Goal: Task Accomplishment & Management: Complete application form

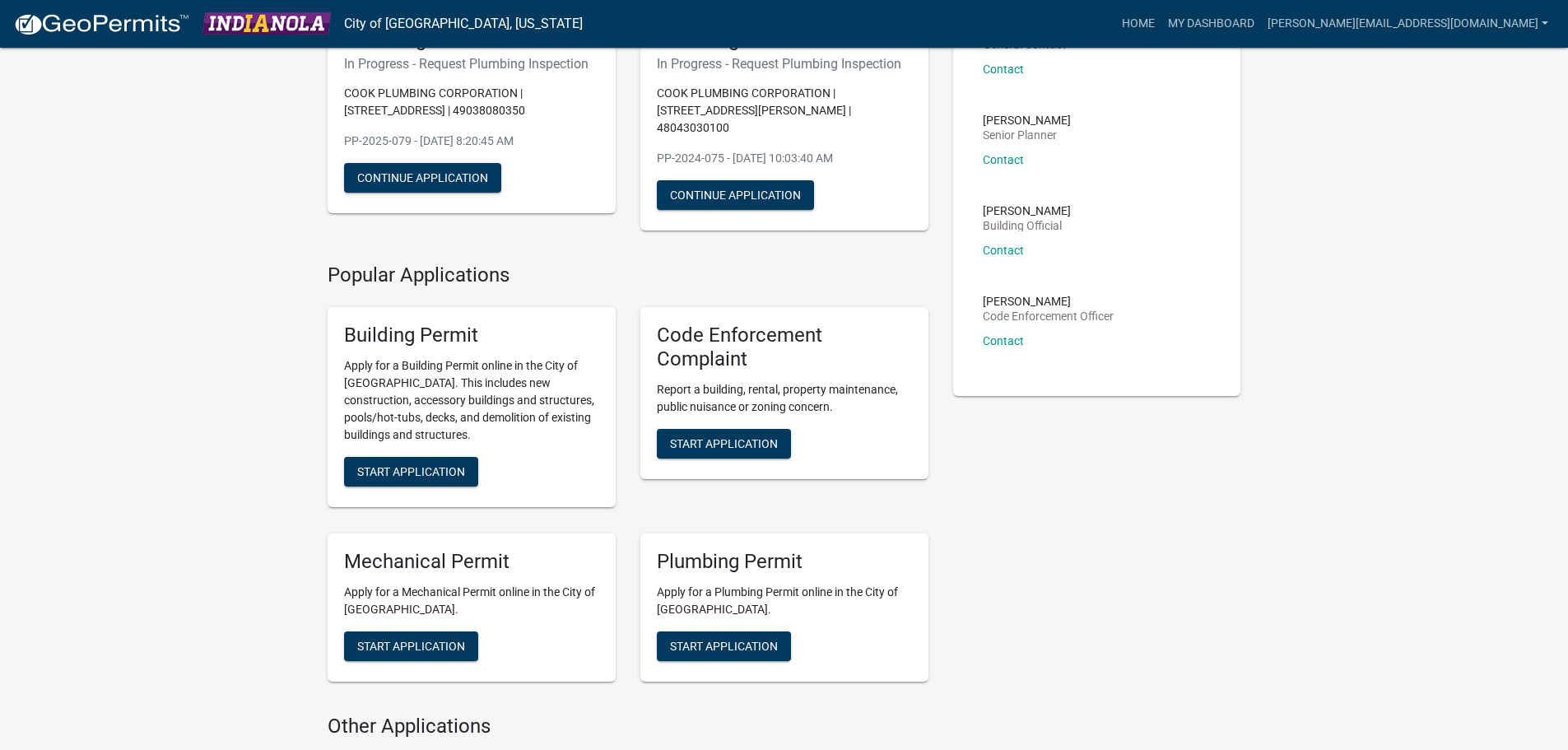
scroll to position [83, 0]
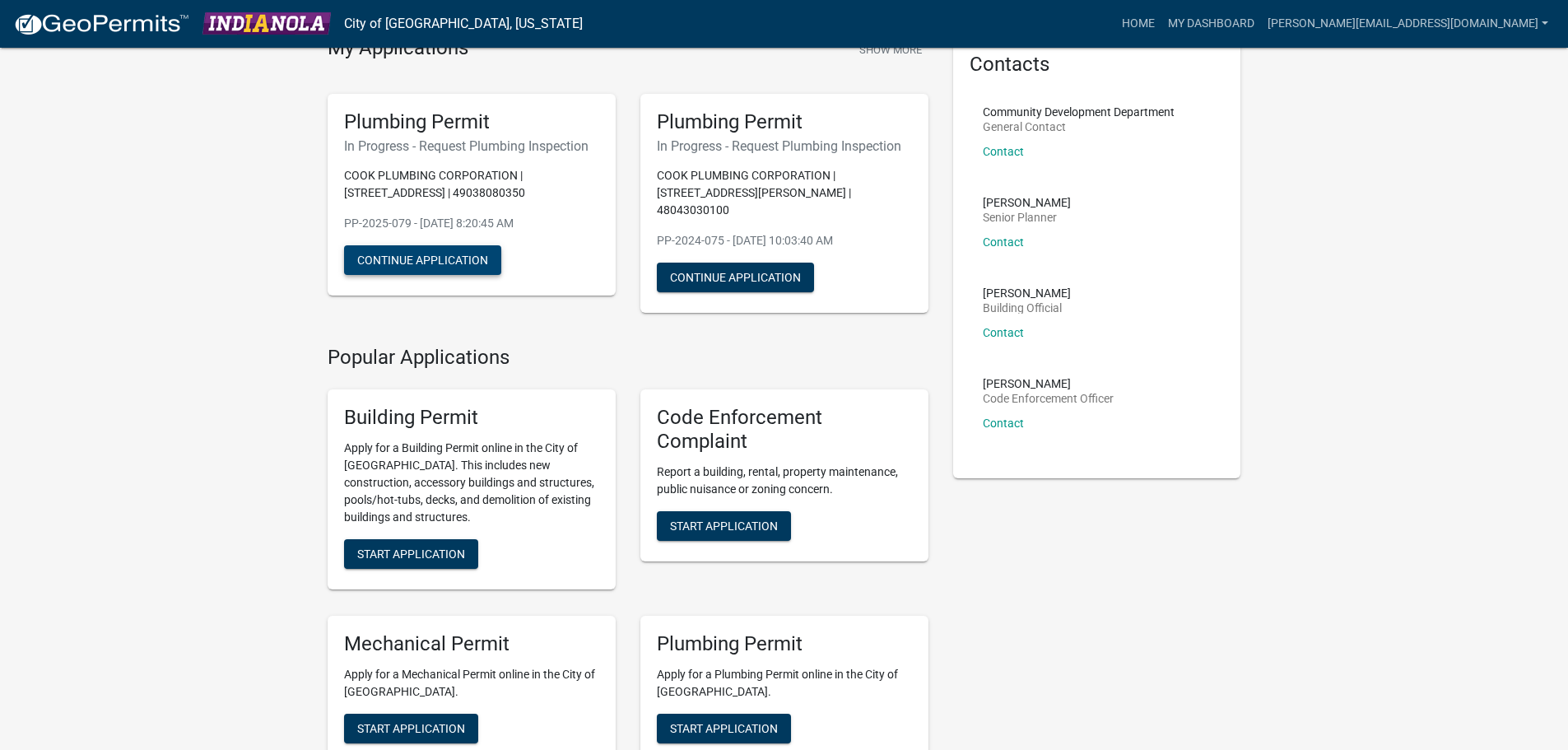
click at [432, 263] on button "Continue Application" at bounding box center [422, 260] width 157 height 30
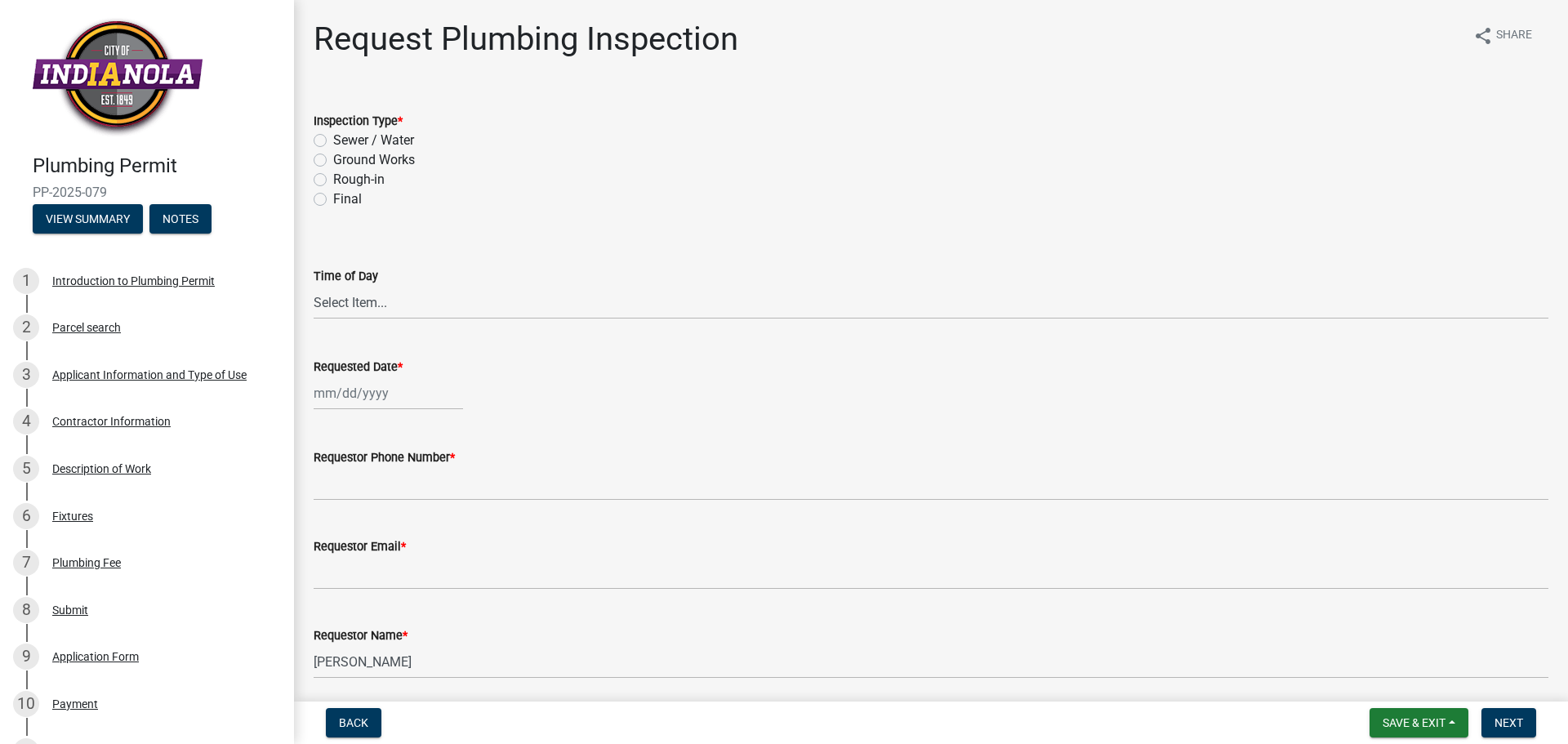
click at [334, 178] on label "Rough-in" at bounding box center [359, 179] width 52 height 19
click at [334, 178] on input "Rough-in" at bounding box center [339, 175] width 11 height 11
radio input "true"
click at [393, 298] on select "Select Item... AM PM" at bounding box center [930, 302] width 1234 height 34
click at [313, 285] on select "Select Item... AM PM" at bounding box center [930, 302] width 1234 height 34
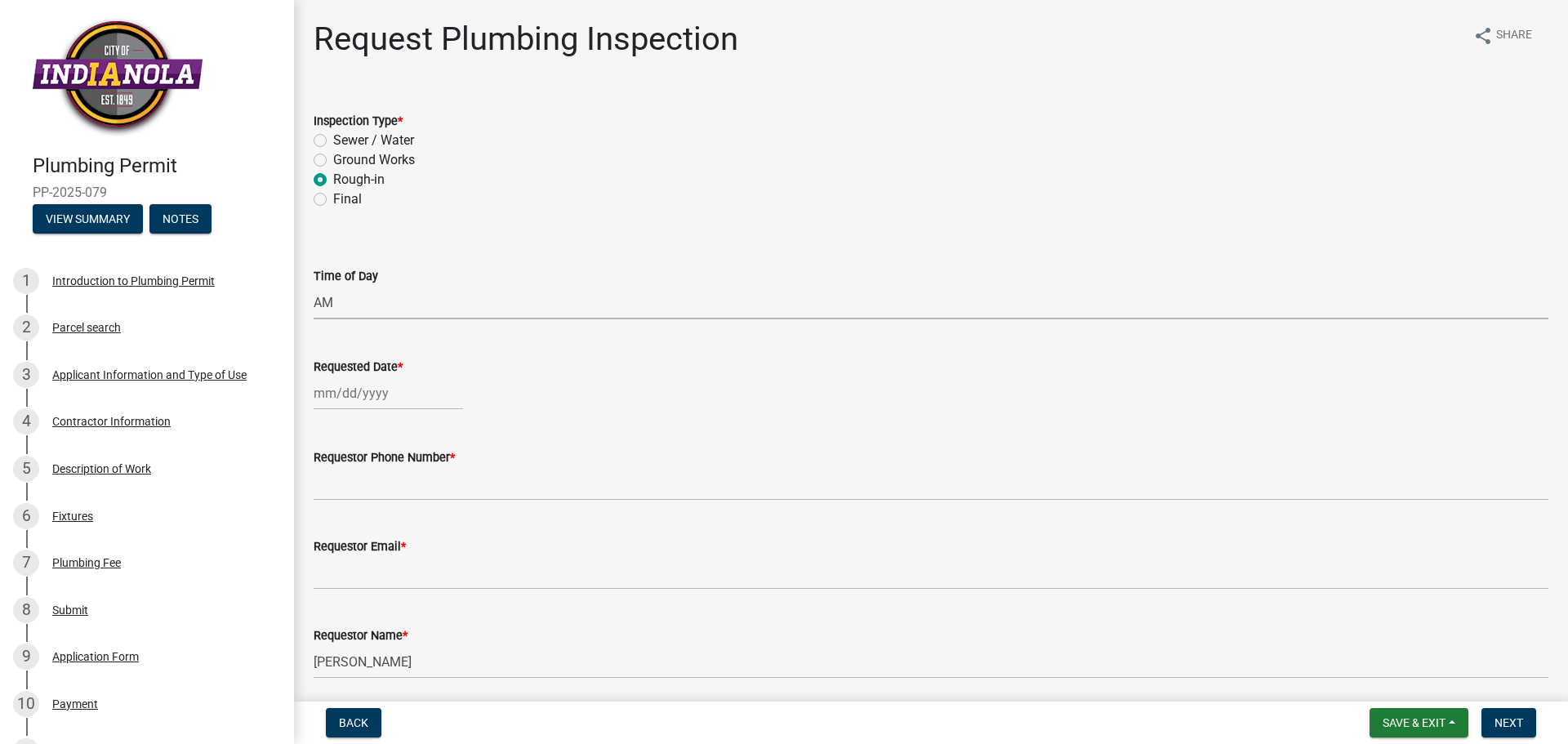
select select "5e6fc4d6-0be1-48fa-8ebd-0c1600940a56"
select select "8"
select select "2025"
click at [369, 388] on input "Requested Date *" at bounding box center [388, 394] width 149 height 34
click at [408, 558] on div "21" at bounding box center [408, 558] width 26 height 26
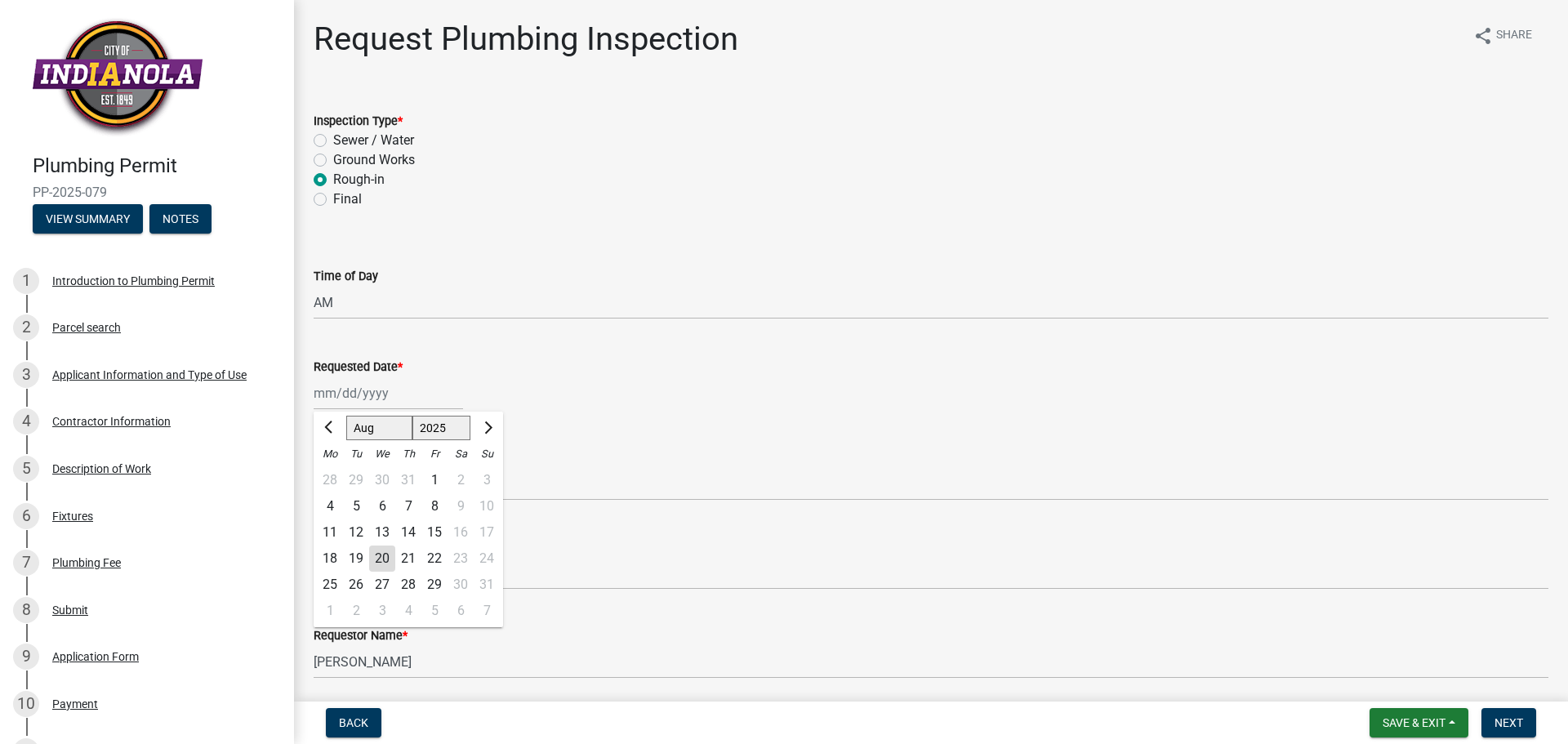
type input "[DATE]"
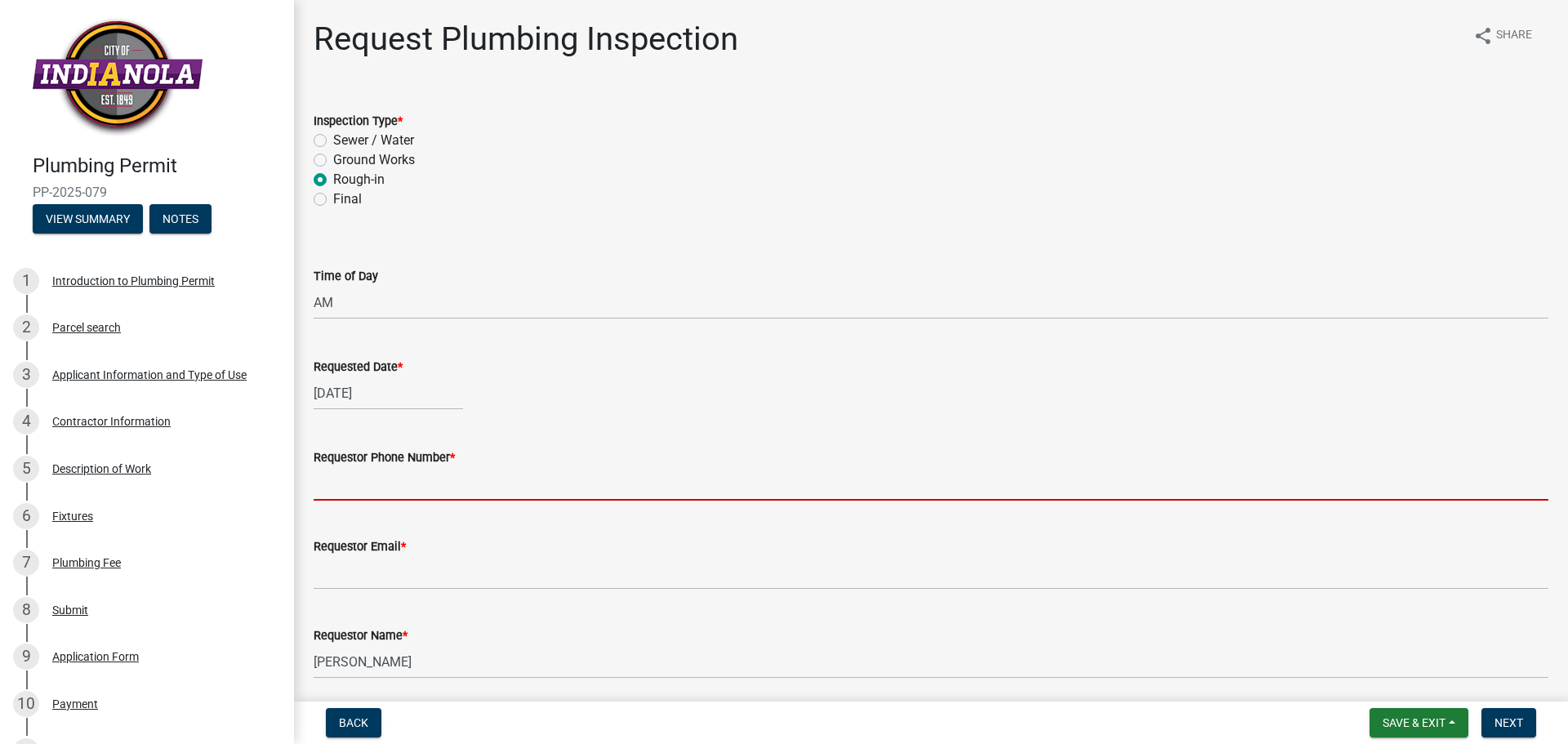
click at [345, 491] on input "Requestor Phone Number *" at bounding box center [930, 484] width 1234 height 34
type input "[PHONE_NUMBER] [PERSON_NAME]"
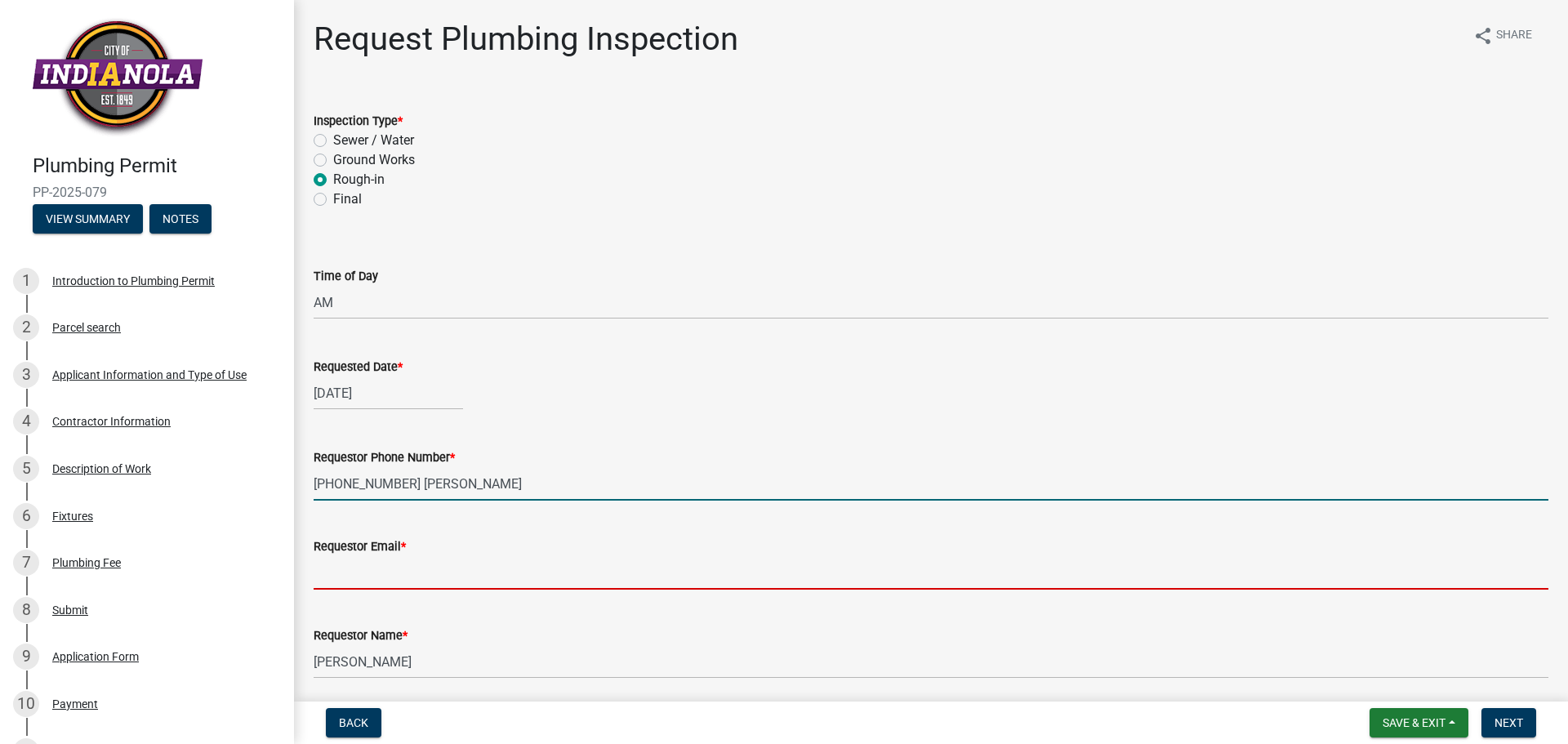
click at [343, 577] on input "Requestor Email *" at bounding box center [930, 573] width 1234 height 34
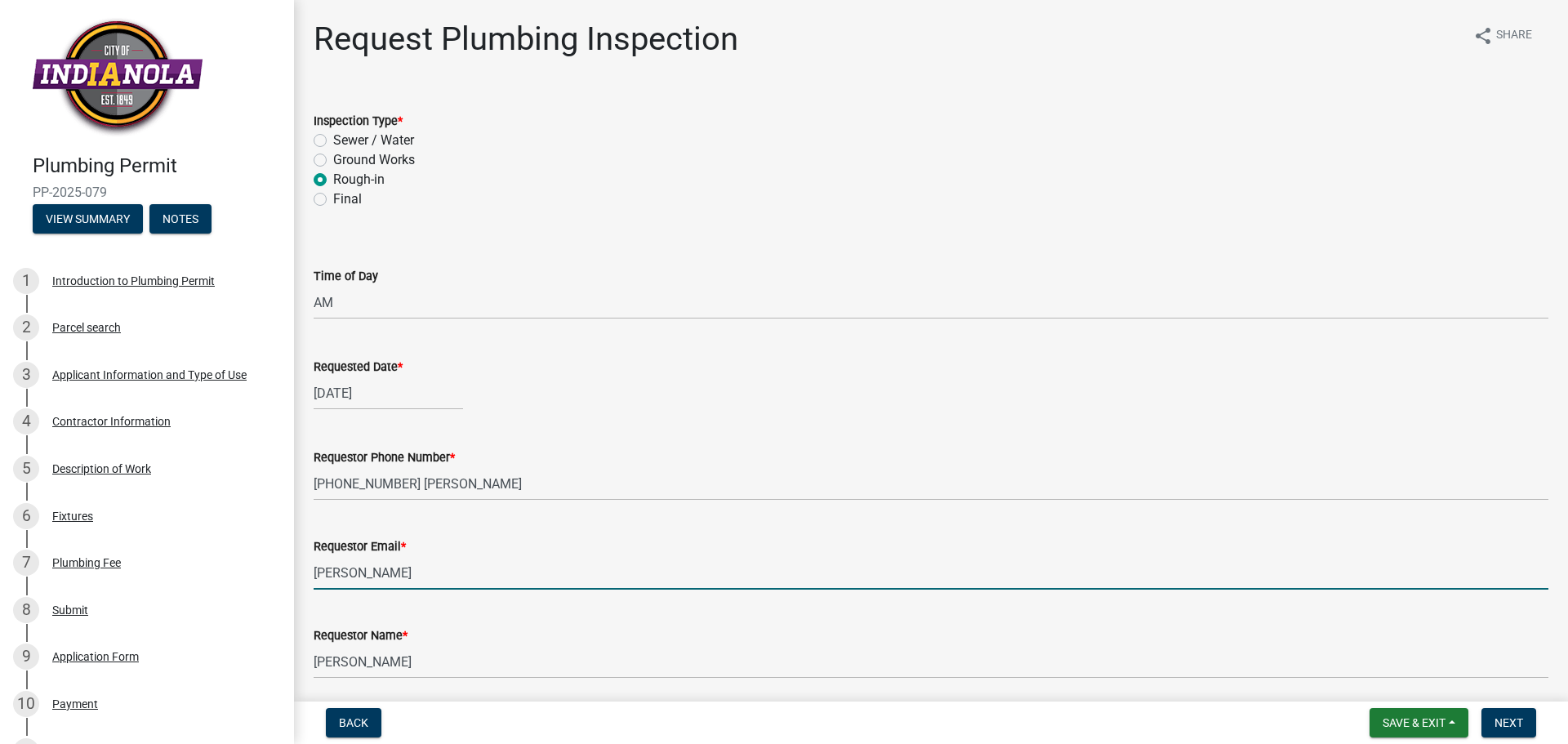
type input "[PERSON_NAME][EMAIL_ADDRESS][DOMAIN_NAME]"
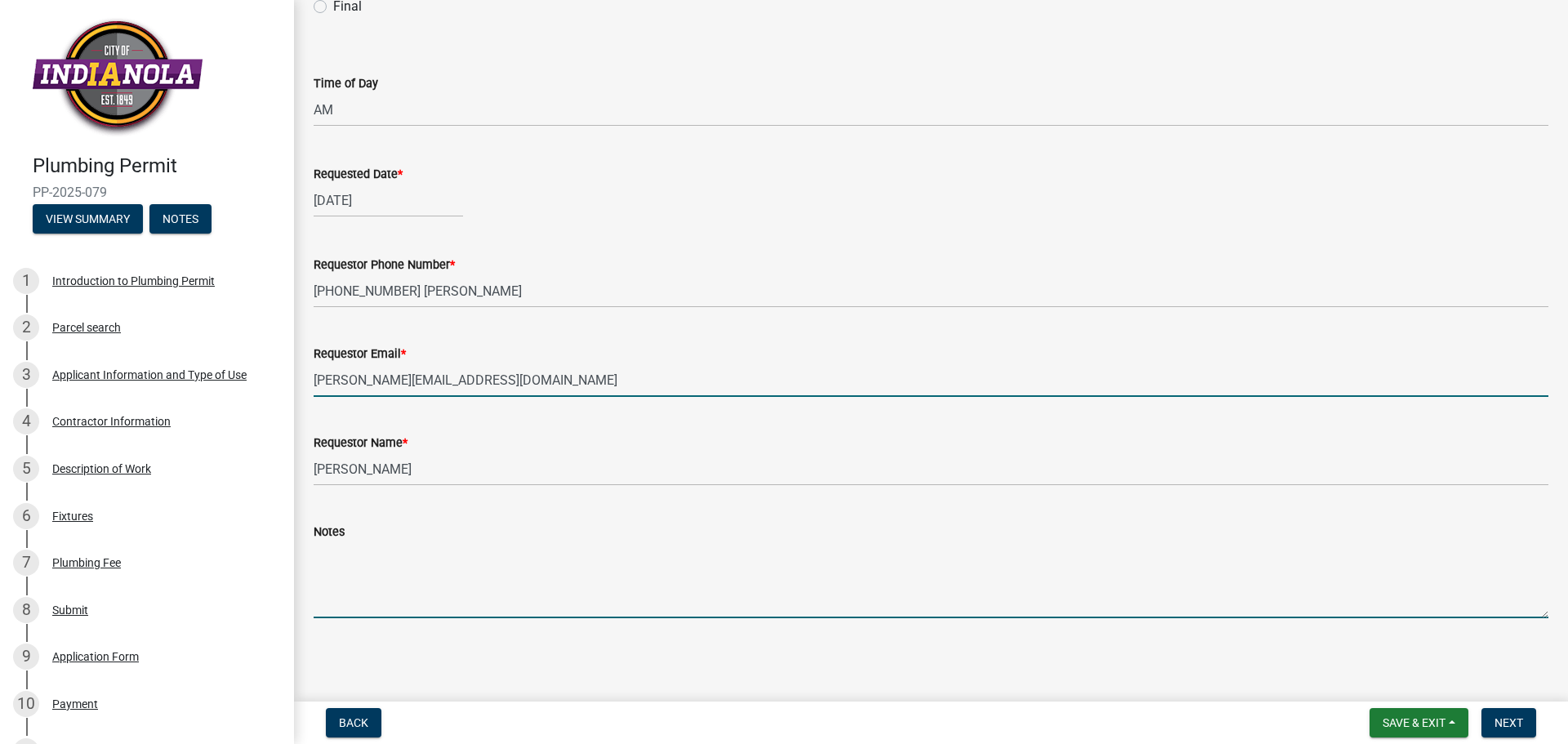
click at [357, 599] on textarea "Notes" at bounding box center [930, 579] width 1234 height 77
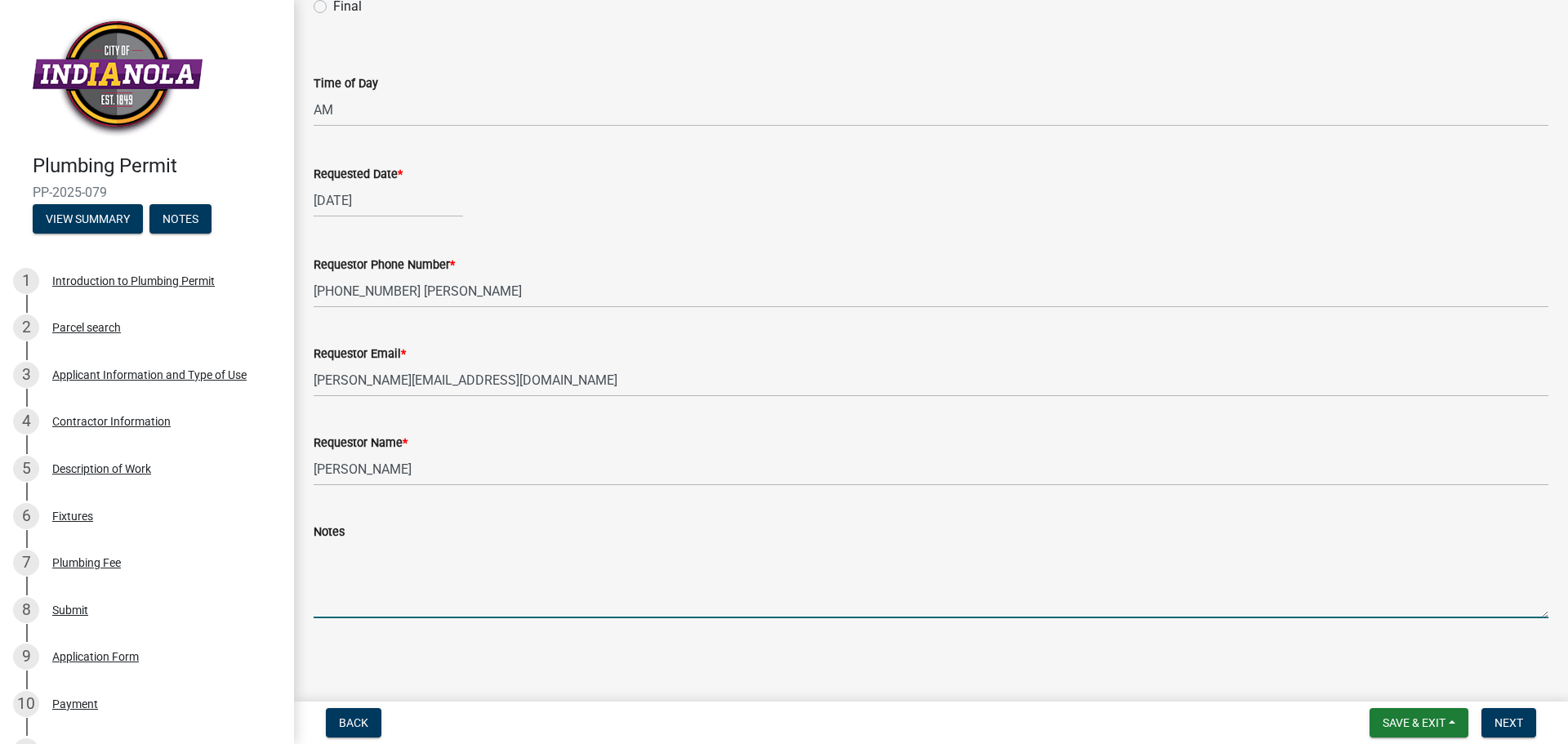
type textarea "p"
type textarea "we would like 9 or 9:30 if possible"
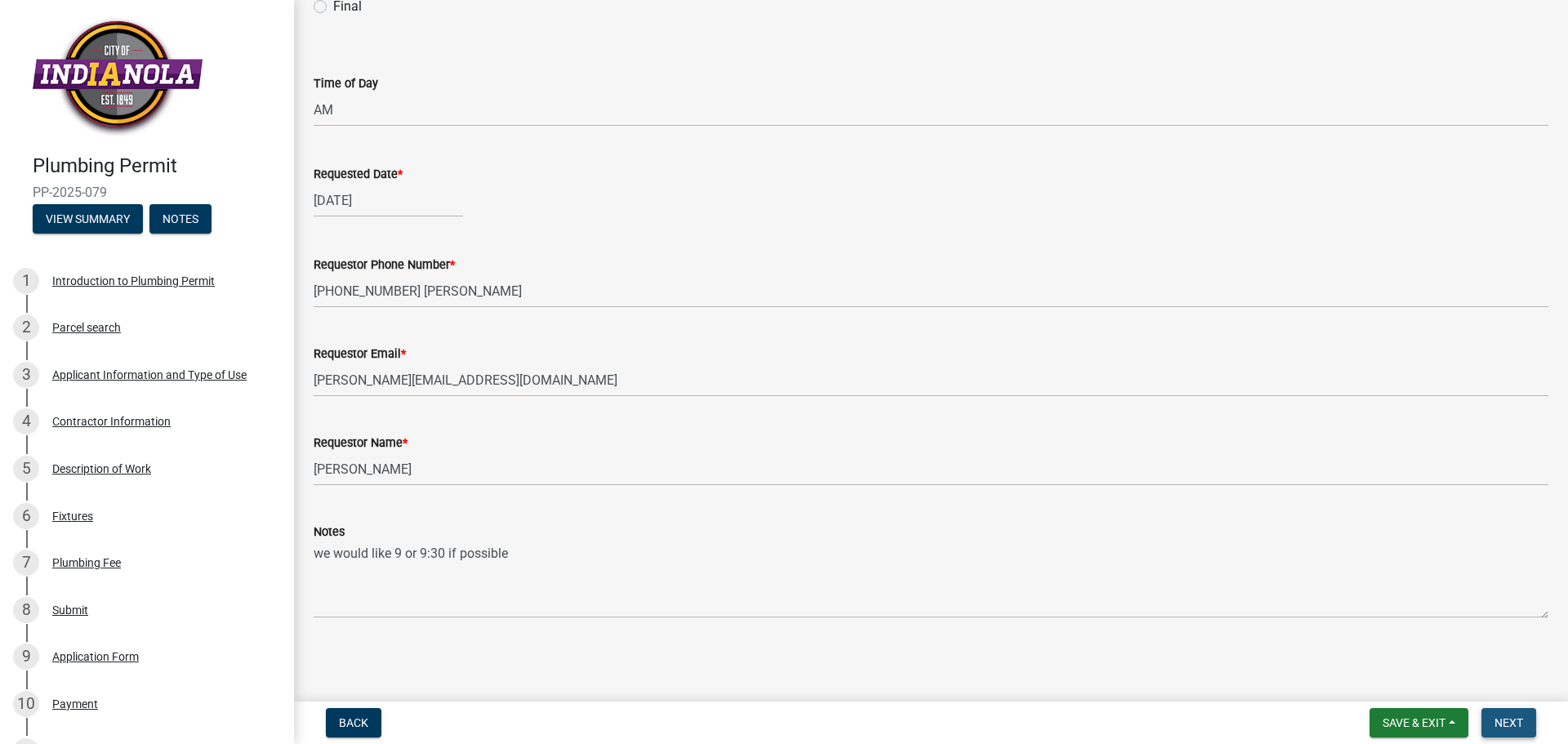
click at [1520, 725] on span "Next" at bounding box center [1509, 722] width 29 height 13
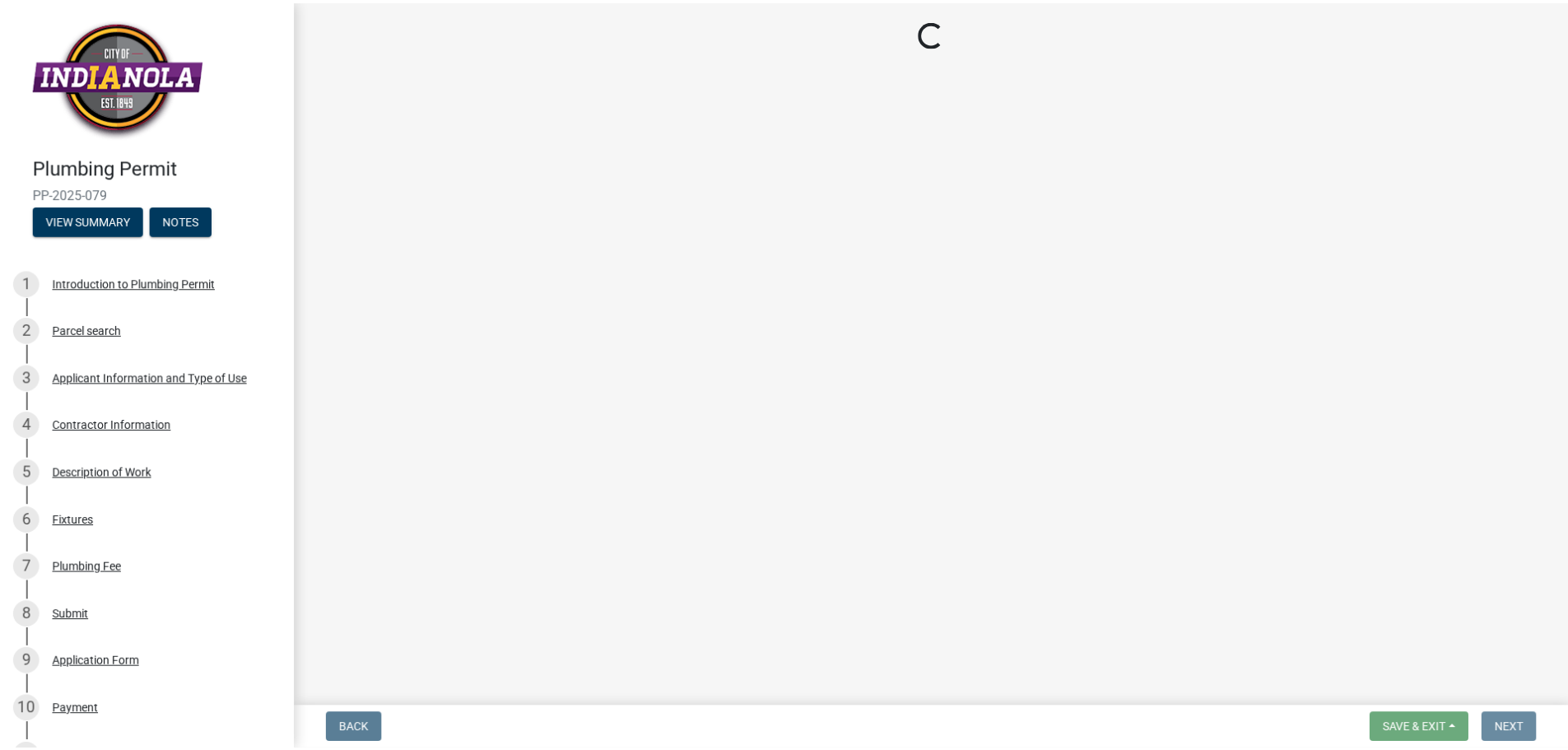
scroll to position [0, 0]
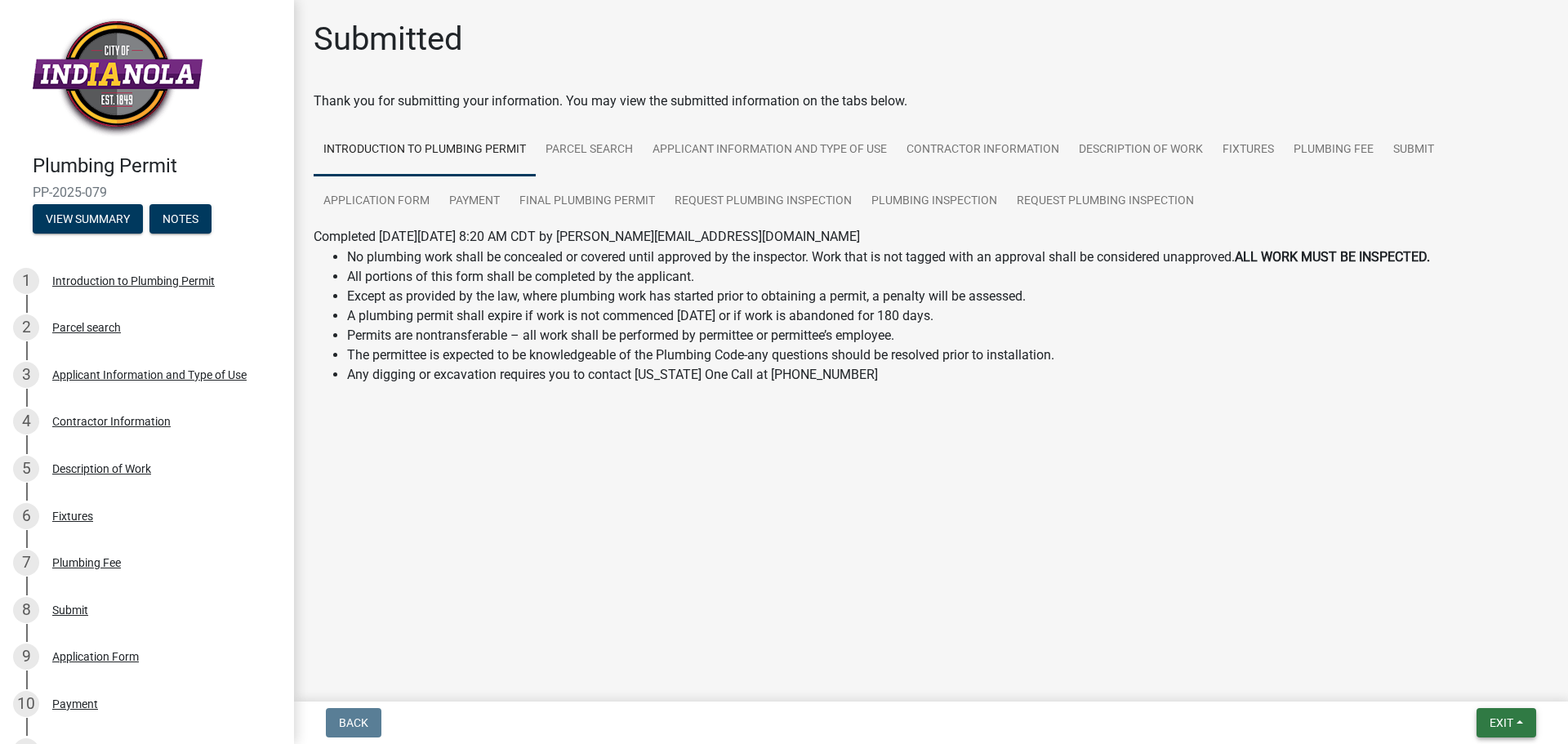
click at [1518, 722] on button "Exit" at bounding box center [1506, 722] width 60 height 30
click at [1442, 676] on button "Save & Exit" at bounding box center [1470, 680] width 131 height 39
